Goal: Information Seeking & Learning: Learn about a topic

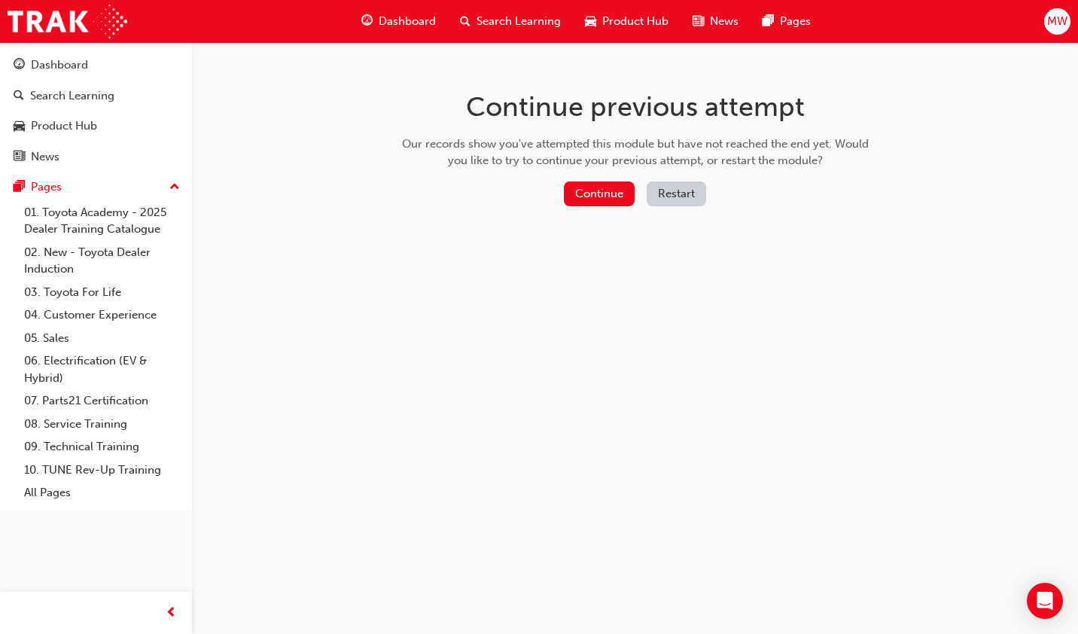
click at [670, 194] on button "Restart" at bounding box center [676, 193] width 59 height 25
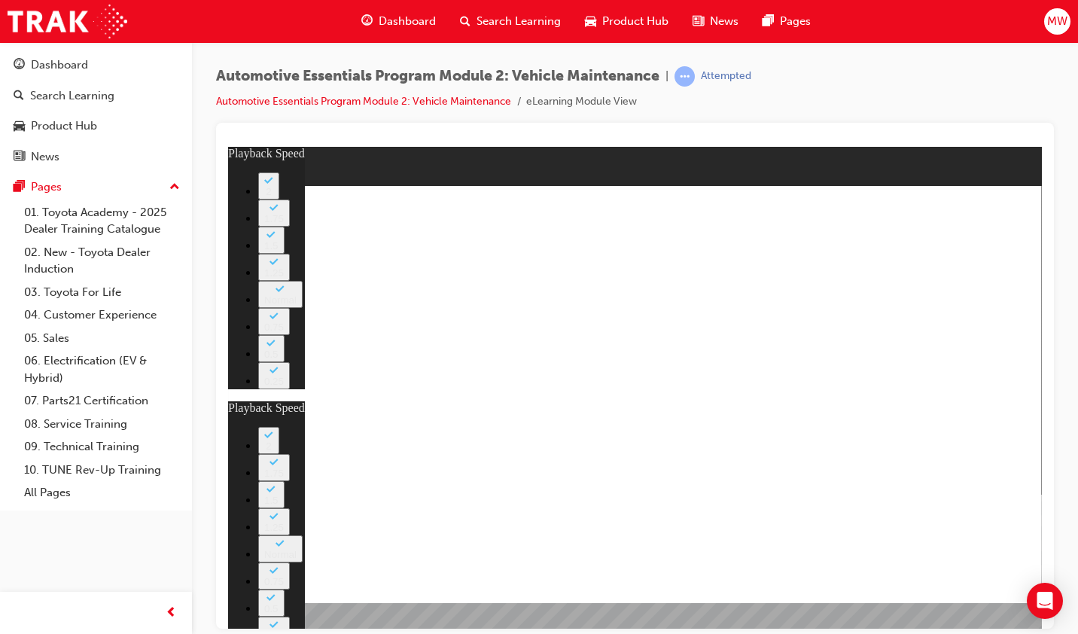
type input "2"
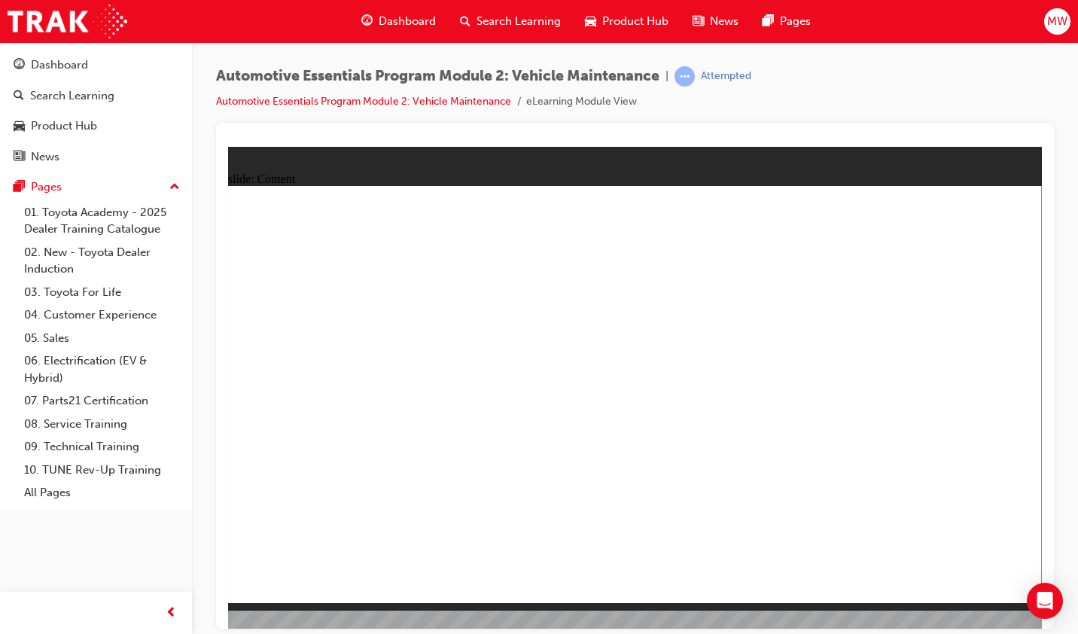
drag, startPoint x: 1007, startPoint y: 195, endPoint x: 999, endPoint y: 206, distance: 13.4
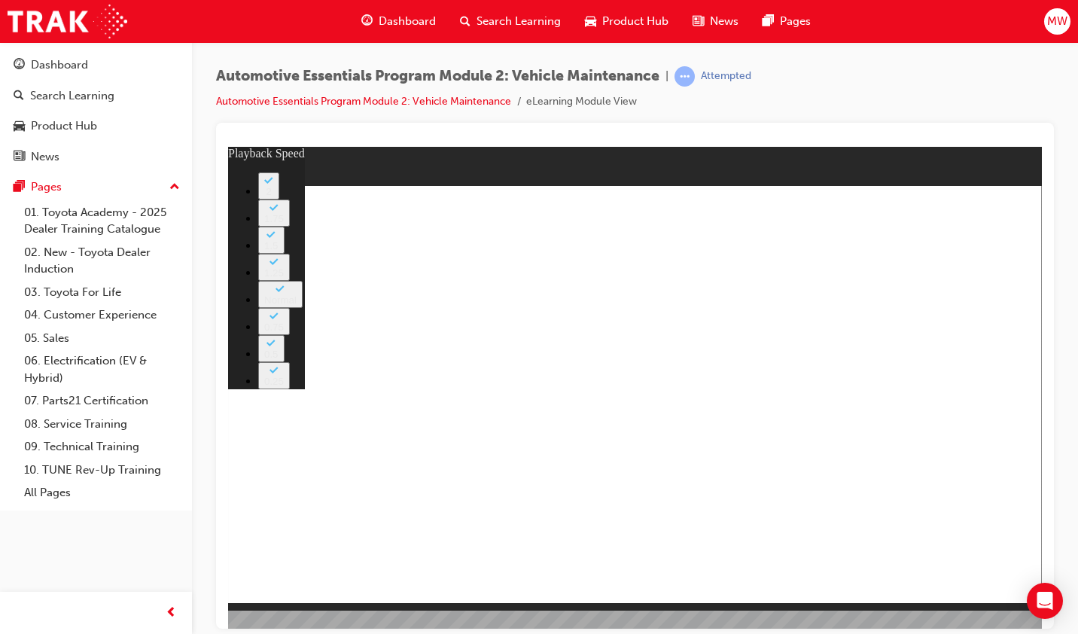
type input "1"
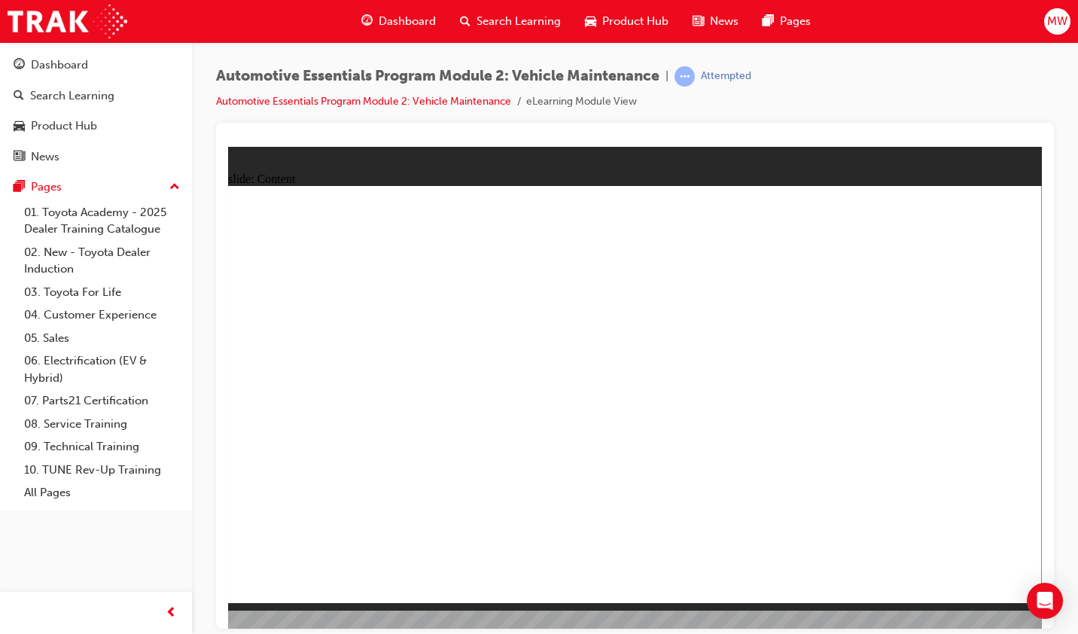
drag, startPoint x: 1008, startPoint y: 214, endPoint x: 1082, endPoint y: 196, distance: 76.0
